Goal: Task Accomplishment & Management: Use online tool/utility

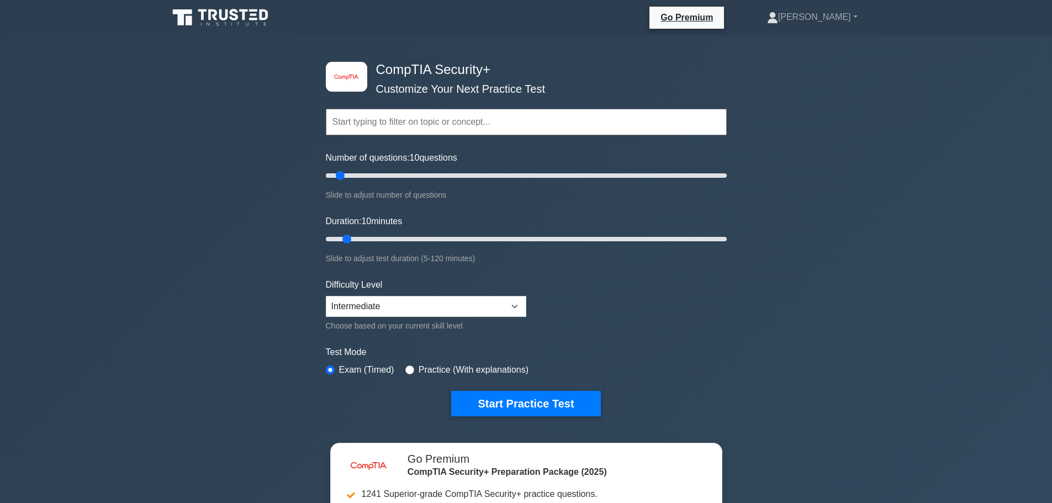
click at [390, 108] on div "Topics Cryptography Identity and Access Management Risk Management Network Secu…" at bounding box center [526, 106] width 401 height 63
click at [391, 119] on input "text" at bounding box center [526, 122] width 401 height 27
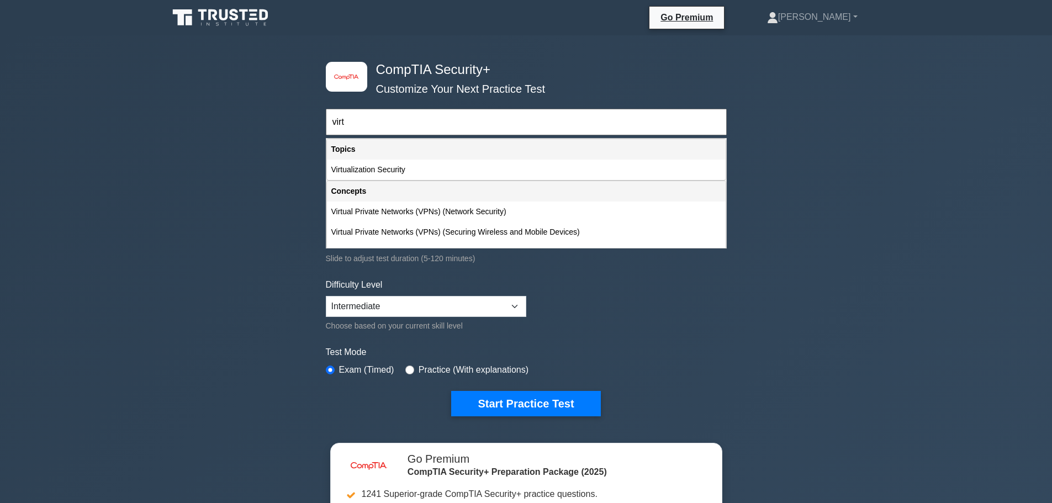
click at [386, 157] on div "Topics" at bounding box center [526, 149] width 399 height 20
click at [389, 171] on div "Virtualization Security" at bounding box center [526, 170] width 399 height 20
type input "Virtualization Security"
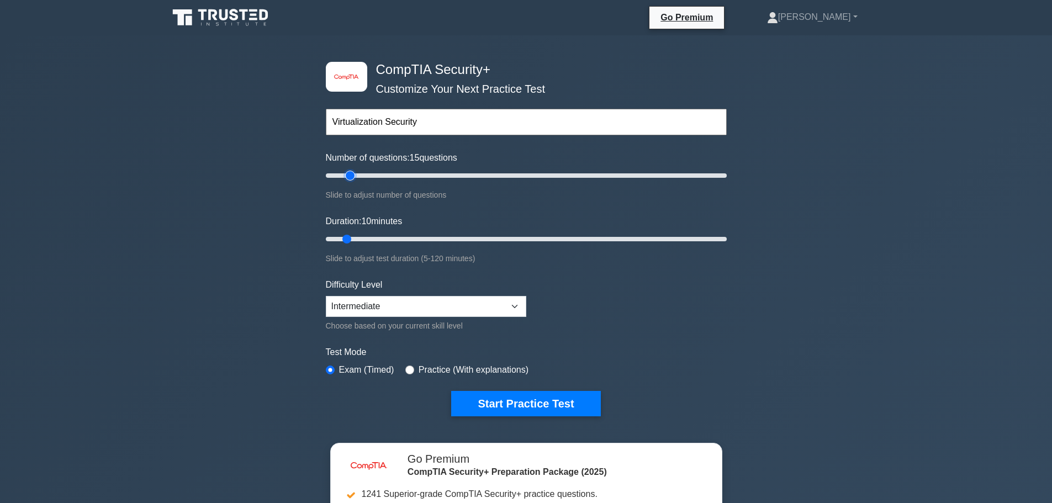
type input "15"
click at [346, 182] on input "Number of questions: 15 questions" at bounding box center [526, 175] width 401 height 13
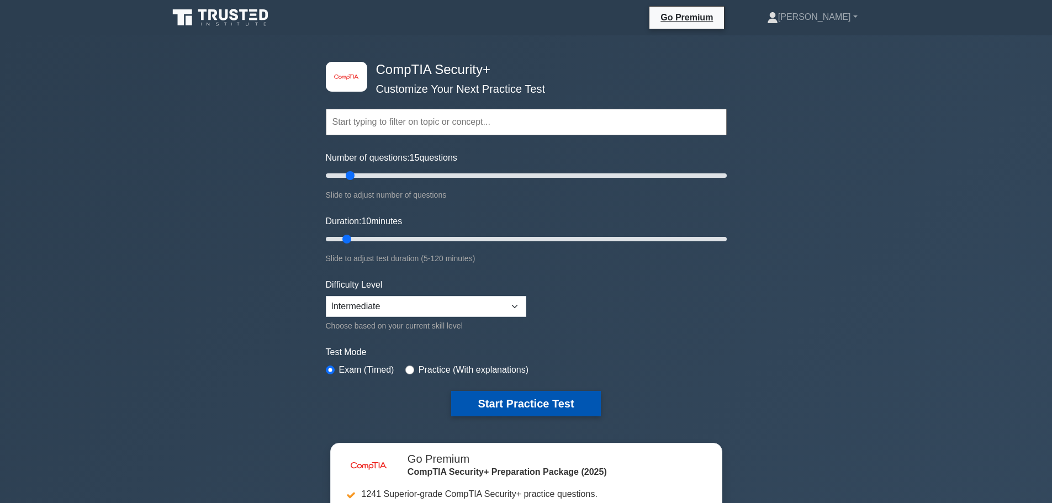
click at [475, 411] on button "Start Practice Test" at bounding box center [525, 403] width 149 height 25
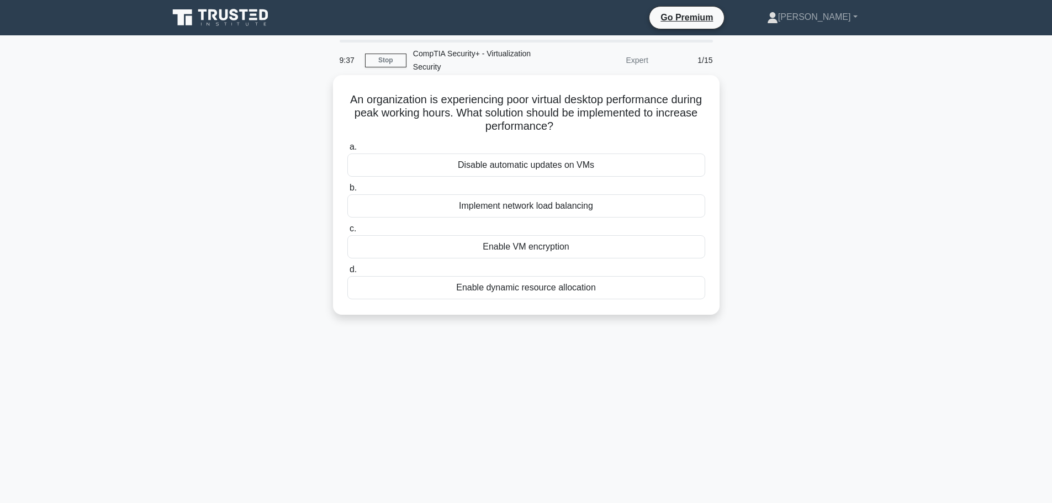
click at [590, 198] on div "Implement network load balancing" at bounding box center [526, 205] width 358 height 23
click at [347, 192] on input "b. Implement network load balancing" at bounding box center [347, 187] width 0 height 7
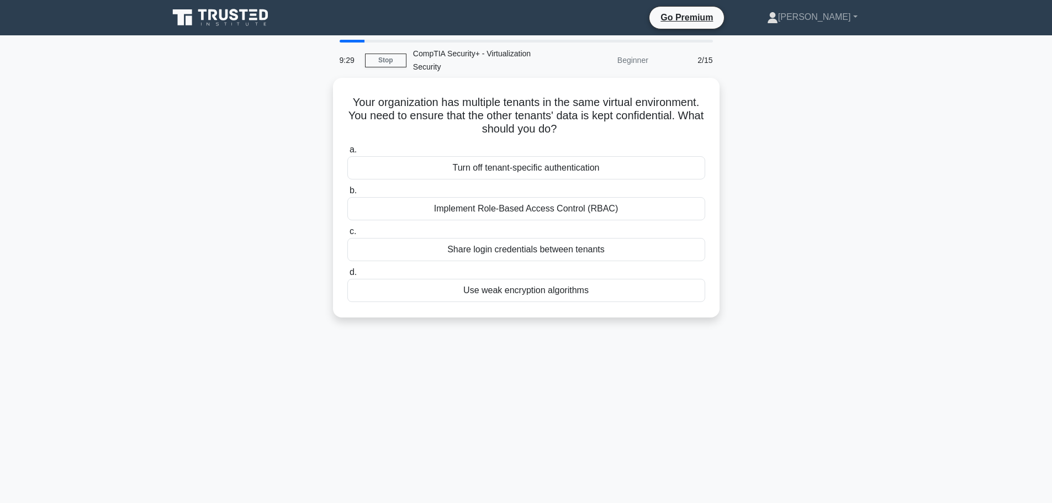
click at [226, 51] on div "9:29 Stop CompTIA Security+ - Virtualization Security Beginner 2/15 Your organi…" at bounding box center [526, 316] width 729 height 552
